Goal: Task Accomplishment & Management: Manage account settings

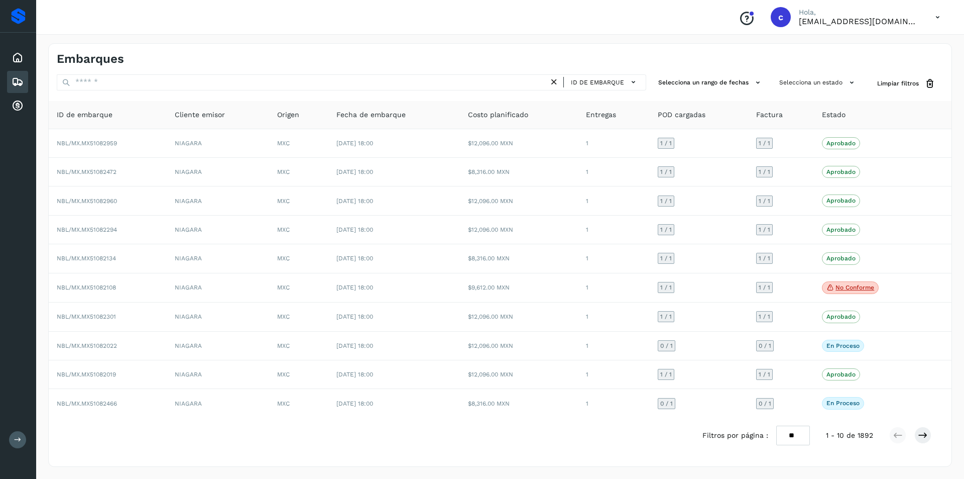
click at [15, 81] on icon at bounding box center [18, 82] width 12 height 12
click at [16, 61] on icon at bounding box center [18, 58] width 12 height 12
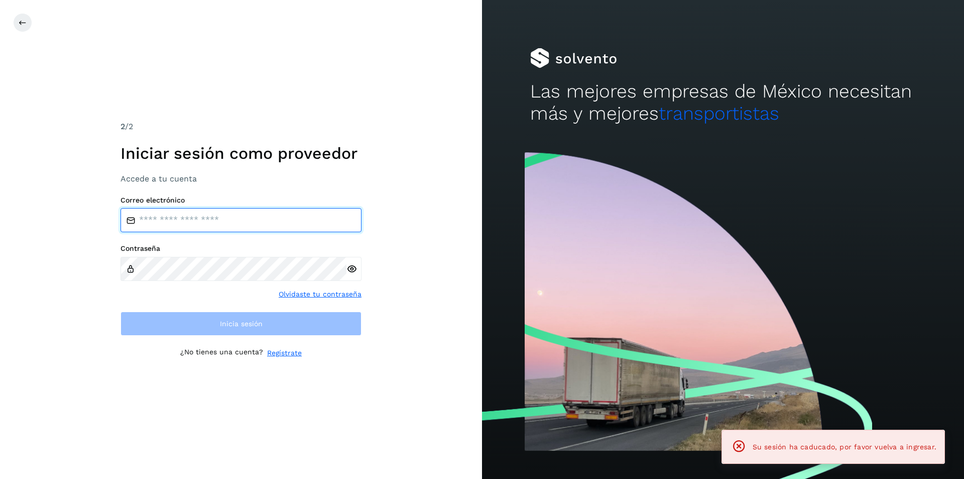
type input "**********"
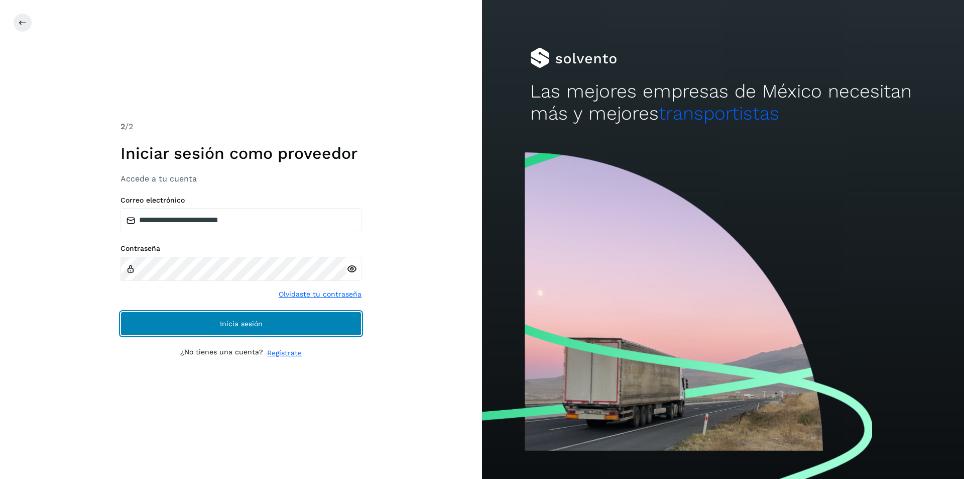
click at [153, 321] on button "Inicia sesión" at bounding box center [241, 323] width 241 height 24
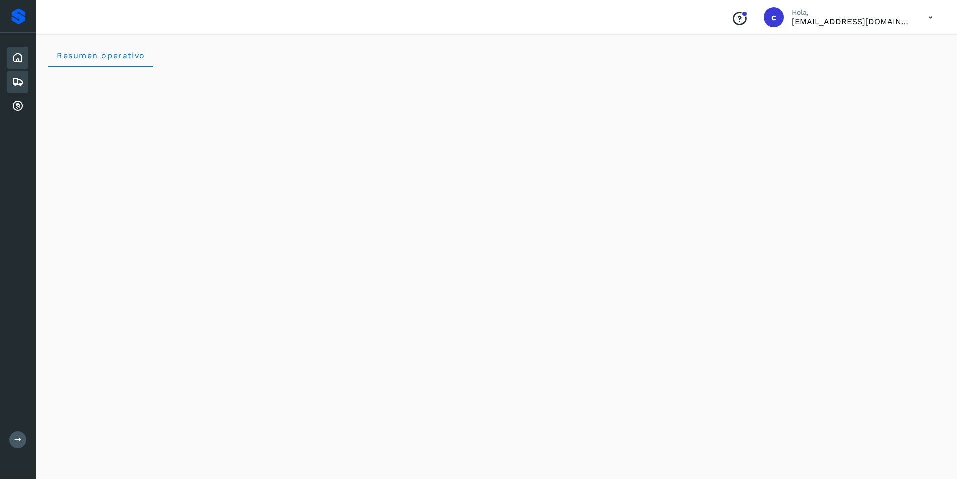
click at [14, 82] on icon at bounding box center [18, 82] width 12 height 12
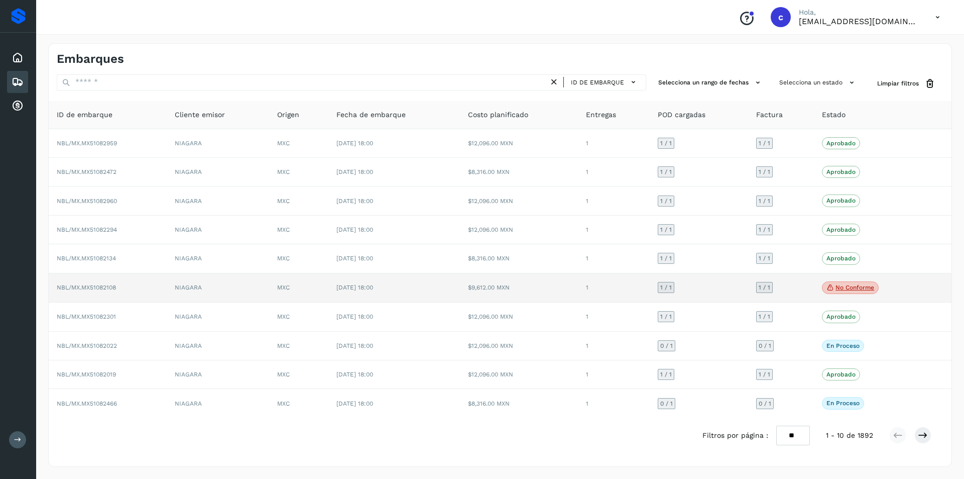
click at [850, 283] on span "No conforme" at bounding box center [850, 287] width 57 height 13
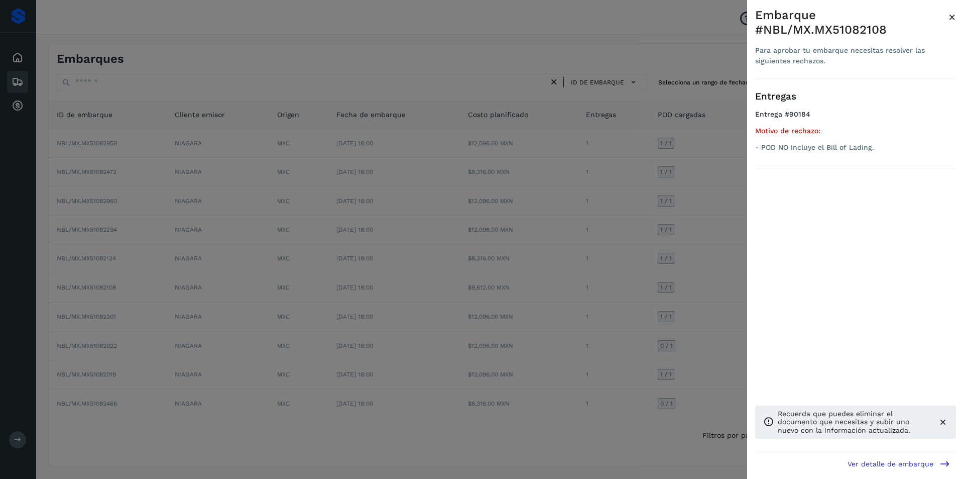
click at [617, 265] on div at bounding box center [482, 239] width 964 height 479
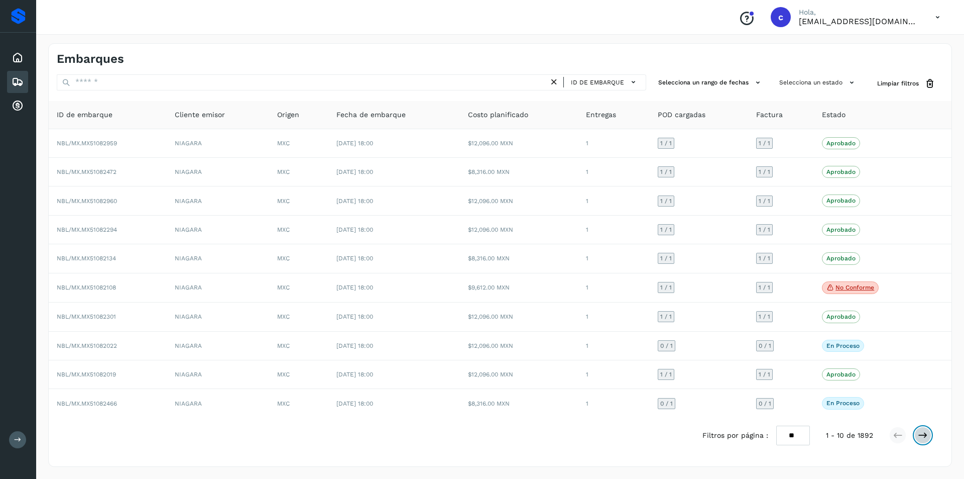
click at [920, 432] on icon at bounding box center [923, 435] width 10 height 10
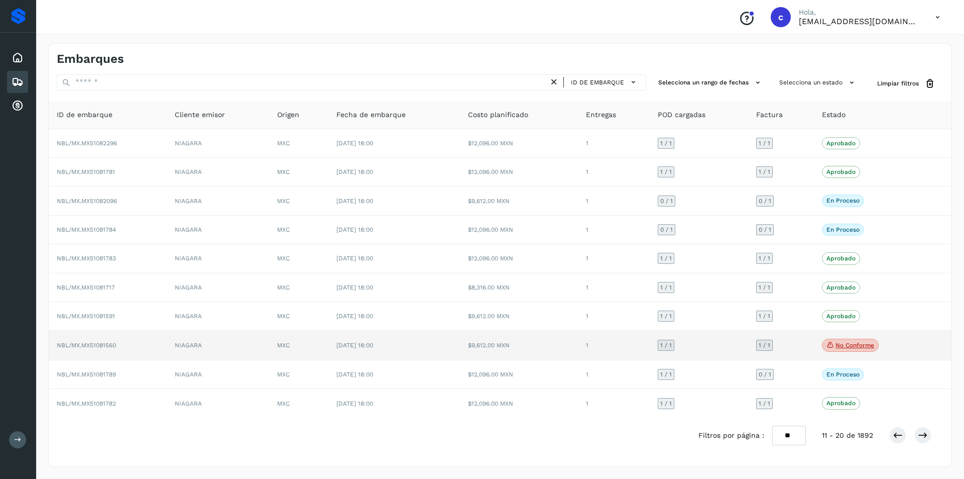
click at [859, 348] on p "No conforme" at bounding box center [855, 345] width 39 height 7
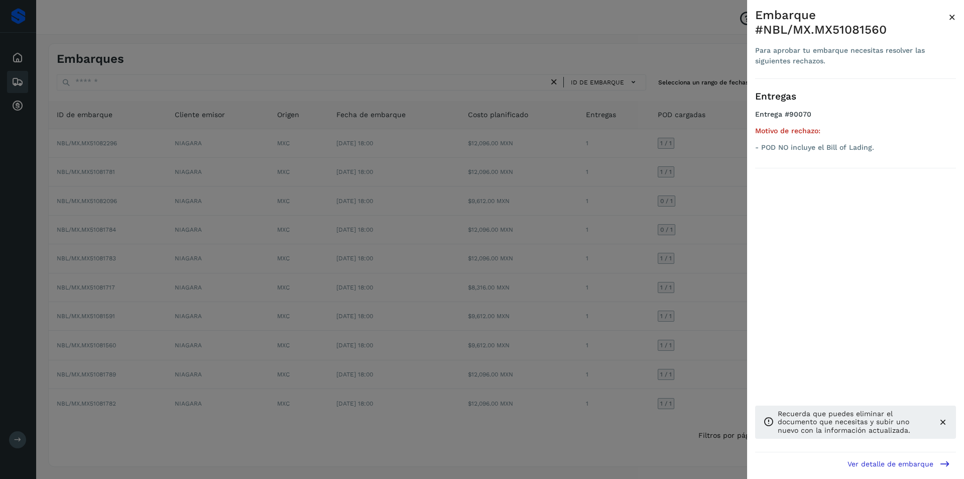
click at [618, 320] on div at bounding box center [482, 239] width 964 height 479
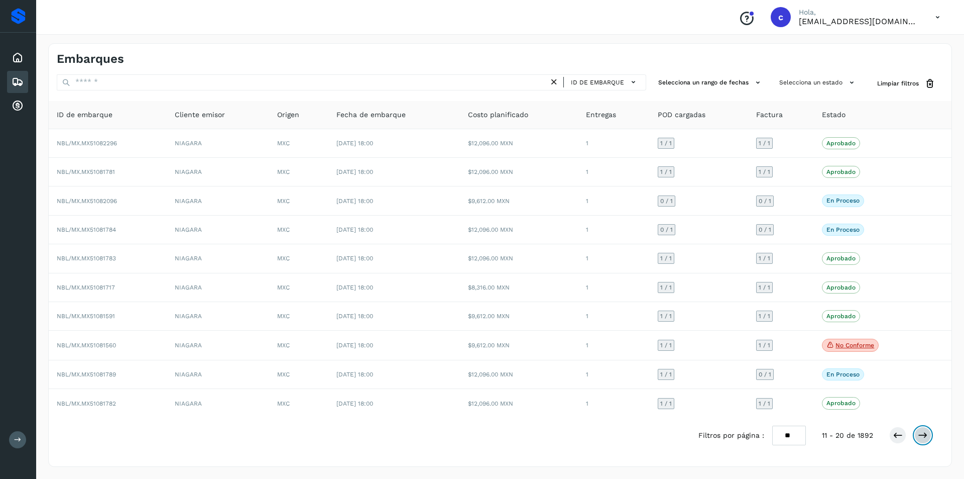
click at [922, 433] on icon at bounding box center [923, 435] width 10 height 10
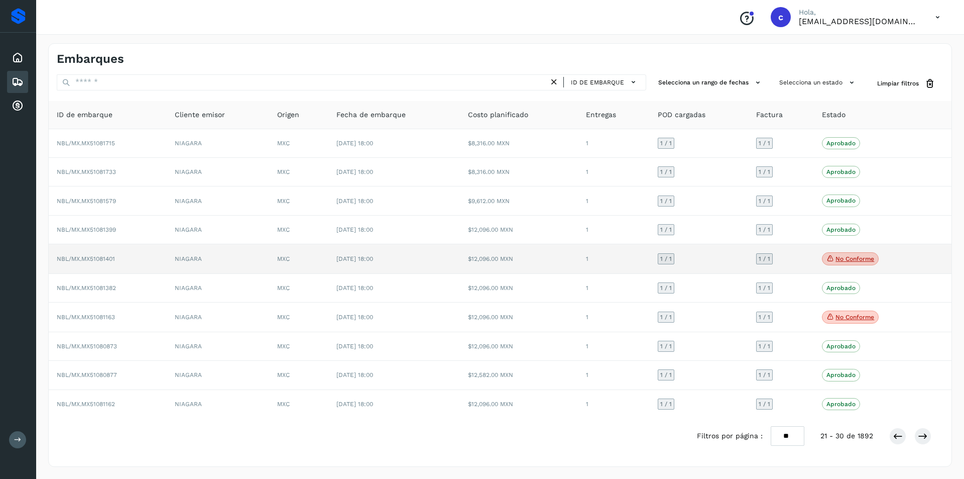
click at [849, 255] on p "No conforme" at bounding box center [855, 258] width 39 height 7
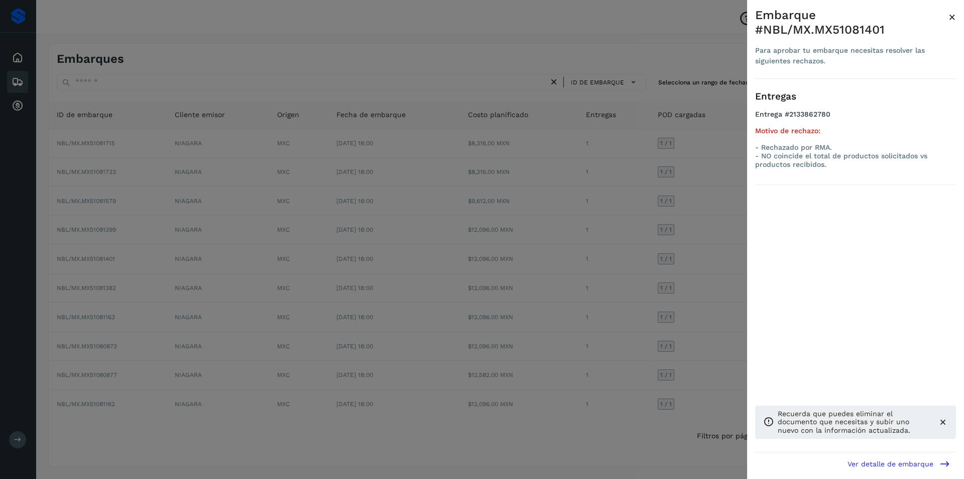
click at [688, 254] on div at bounding box center [482, 239] width 964 height 479
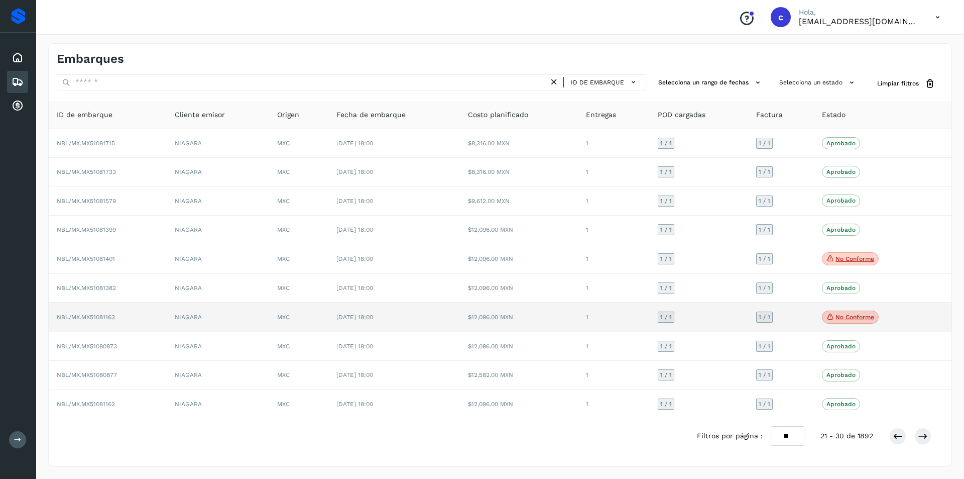
click at [847, 314] on p "No conforme" at bounding box center [855, 316] width 39 height 7
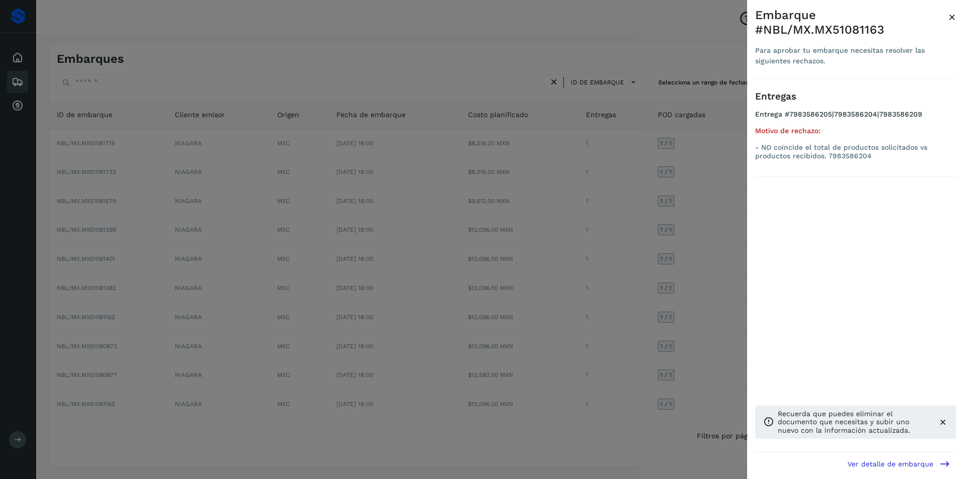
click at [697, 293] on div at bounding box center [482, 239] width 964 height 479
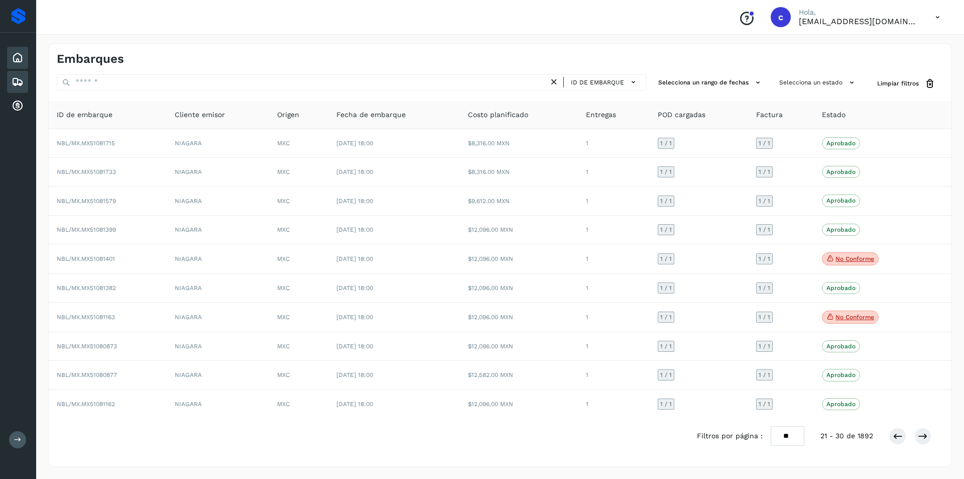
click at [19, 61] on icon at bounding box center [18, 58] width 12 height 12
